Goal: Task Accomplishment & Management: Use online tool/utility

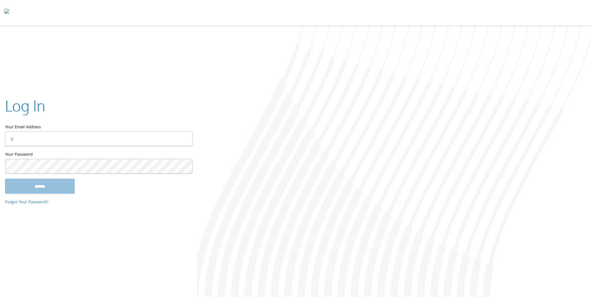
type input "**********"
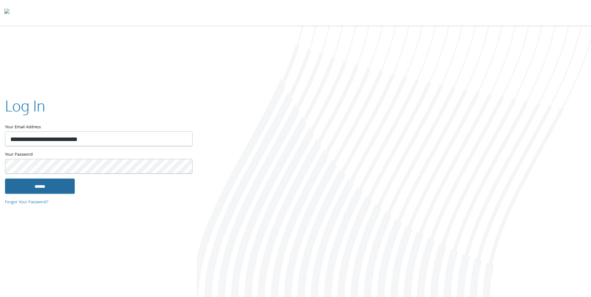
click at [51, 183] on input "******" at bounding box center [40, 186] width 70 height 15
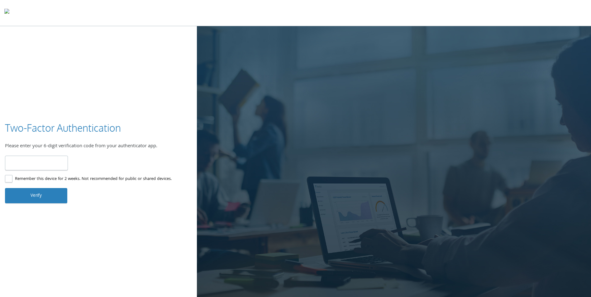
type input "******"
